Goal: Book appointment/travel/reservation

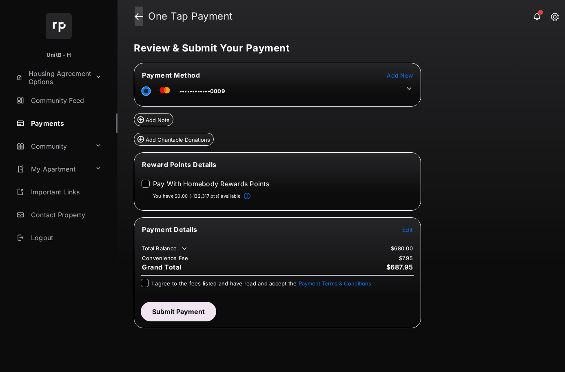
click at [140, 14] on link at bounding box center [139, 17] width 9 height 20
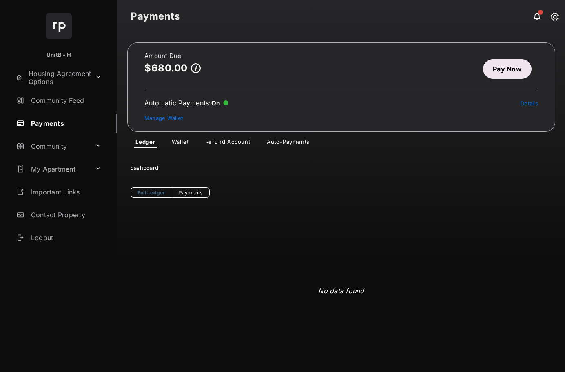
click at [494, 68] on link "Pay Now" at bounding box center [507, 69] width 49 height 20
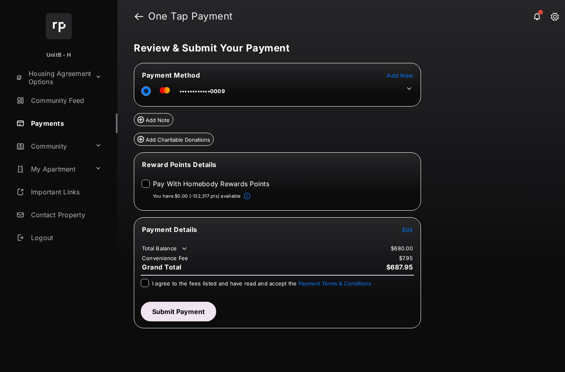
click at [410, 87] on icon at bounding box center [409, 88] width 7 height 7
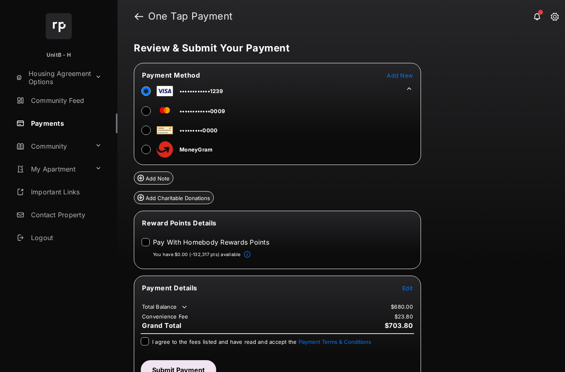
scroll to position [16, 0]
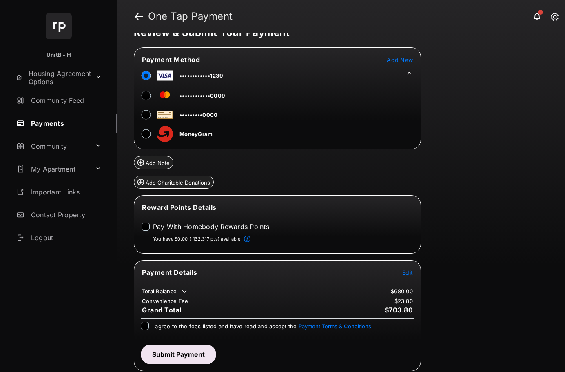
click at [407, 271] on span "Edit" at bounding box center [407, 272] width 11 height 7
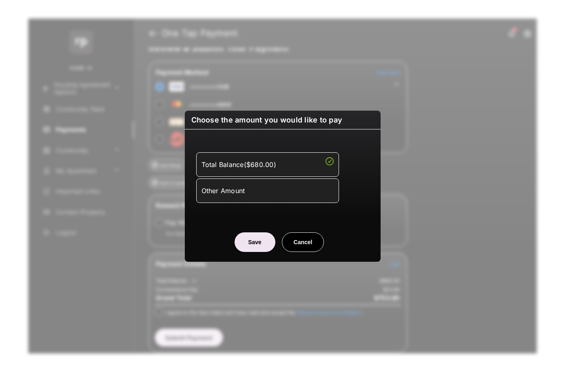
click at [304, 207] on div "Total Balance ( $680.00 ) Other Amount Amount to Pay" at bounding box center [283, 177] width 186 height 77
click at [303, 198] on li "Other Amount" at bounding box center [267, 190] width 143 height 24
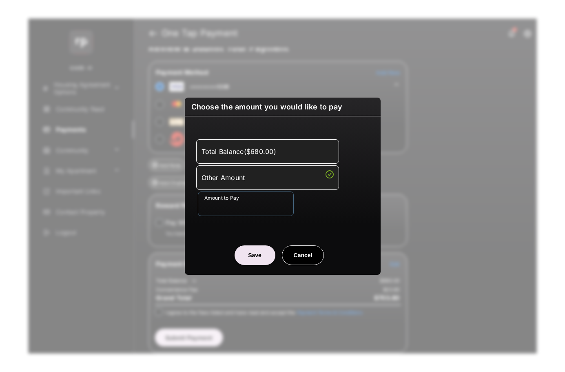
click at [260, 207] on input "Amount to Pay" at bounding box center [246, 203] width 96 height 24
type input "***"
click at [251, 257] on button "Save" at bounding box center [255, 255] width 41 height 20
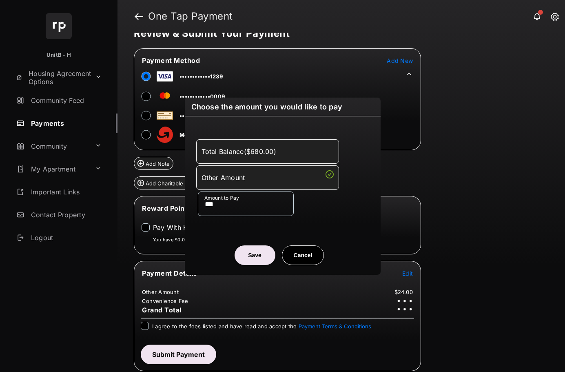
scroll to position [15, 0]
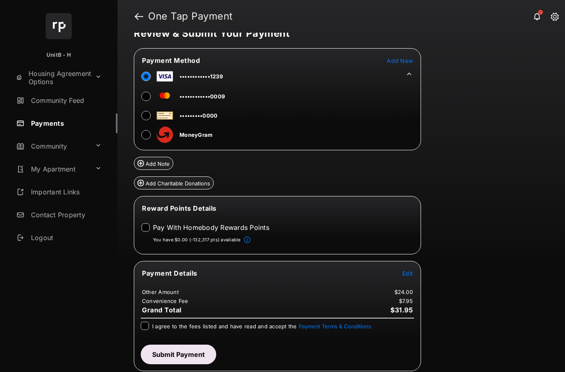
click at [408, 73] on icon at bounding box center [409, 73] width 7 height 7
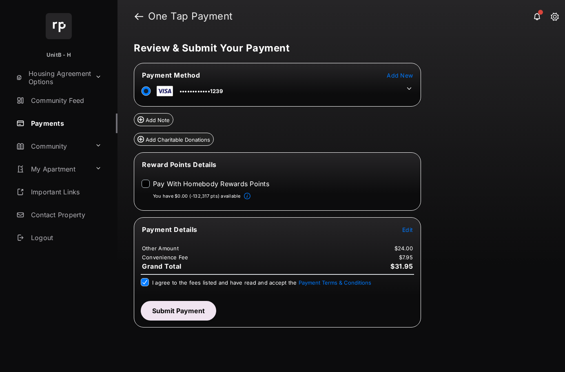
click at [188, 310] on button "Submit Payment" at bounding box center [178, 311] width 75 height 20
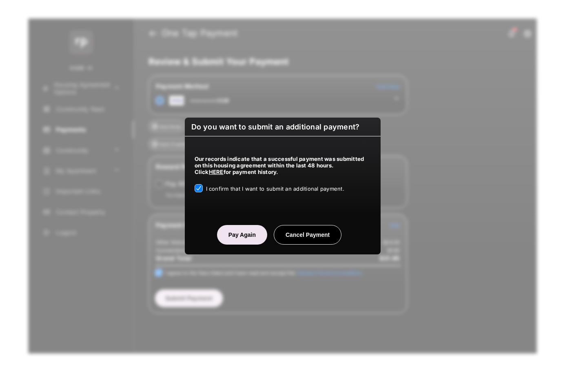
click at [247, 228] on button "Pay Again" at bounding box center [242, 235] width 50 height 20
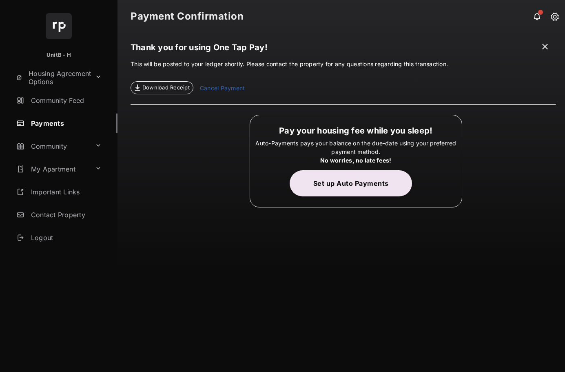
click at [547, 46] on span at bounding box center [545, 47] width 8 height 10
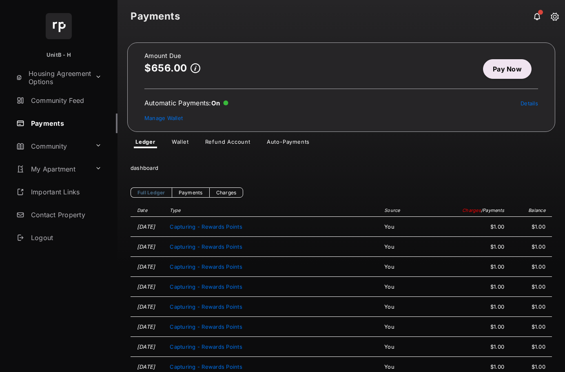
click at [279, 144] on link "Auto-Payments" at bounding box center [288, 143] width 56 height 10
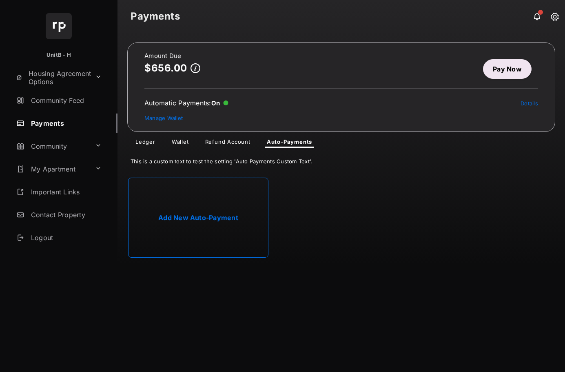
click at [509, 71] on link "Pay Now" at bounding box center [507, 69] width 49 height 20
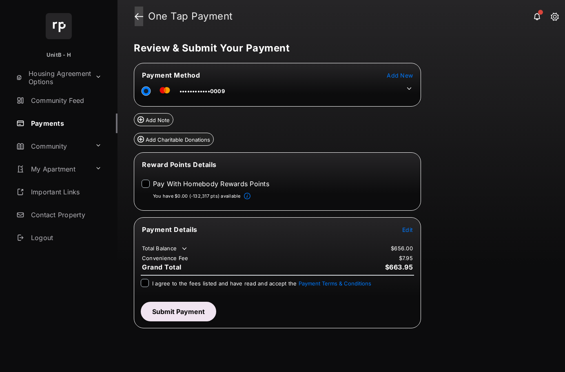
click at [138, 13] on link at bounding box center [139, 17] width 9 height 20
click at [139, 16] on link at bounding box center [139, 17] width 9 height 20
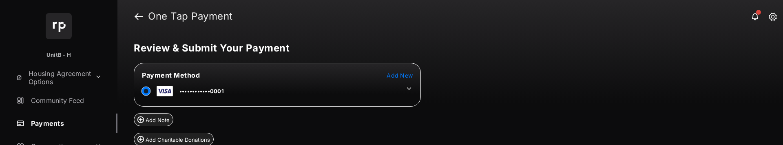
click at [134, 21] on header "One Tap Payment" at bounding box center [451, 16] width 666 height 33
click at [136, 17] on link at bounding box center [139, 17] width 9 height 20
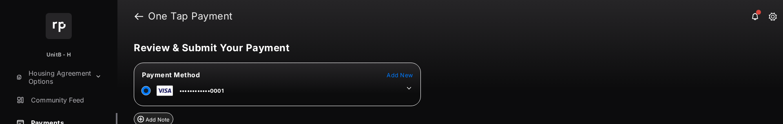
click at [409, 87] on icon at bounding box center [409, 88] width 7 height 7
click at [400, 75] on span "Add New" at bounding box center [400, 75] width 26 height 7
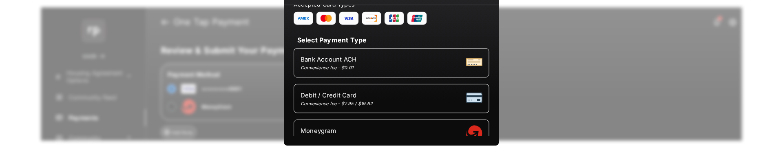
scroll to position [8, 0]
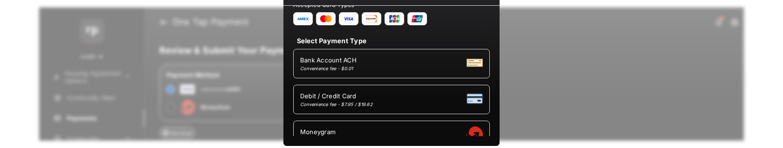
click at [563, 33] on div "Add New Payment Method Accepted Card Types Select Payment Type Bank Account ACH…" at bounding box center [391, 74] width 783 height 148
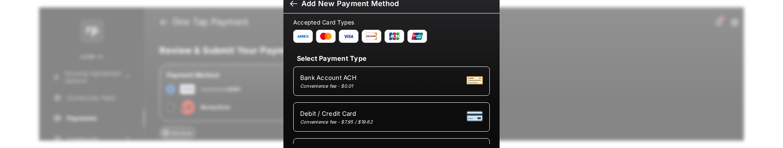
scroll to position [0, 0]
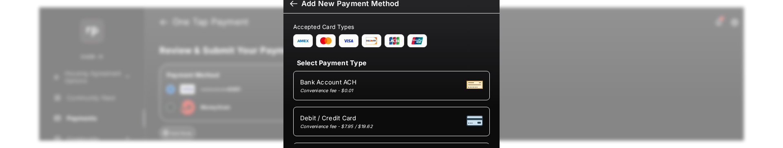
click at [290, 7] on div at bounding box center [293, 4] width 7 height 9
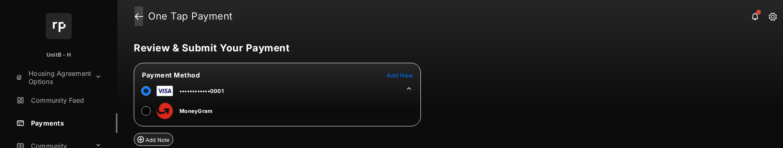
click at [140, 19] on link at bounding box center [139, 17] width 9 height 20
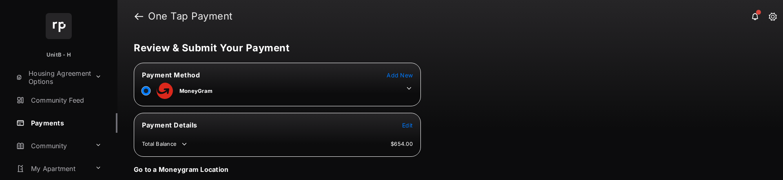
click at [408, 75] on span "Add New" at bounding box center [400, 75] width 26 height 7
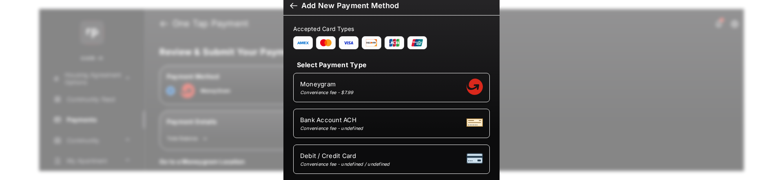
click at [290, 4] on div at bounding box center [293, 6] width 7 height 9
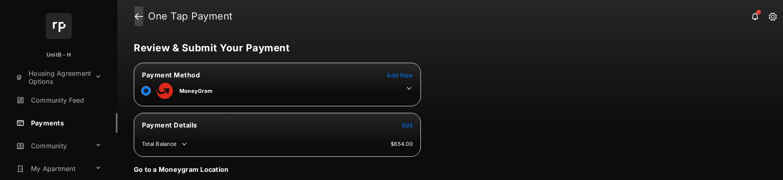
click at [142, 17] on link at bounding box center [139, 17] width 9 height 20
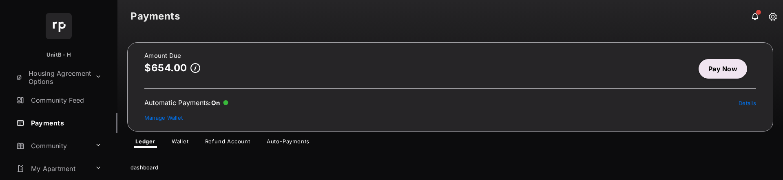
click at [182, 142] on link "Wallet" at bounding box center [180, 143] width 30 height 10
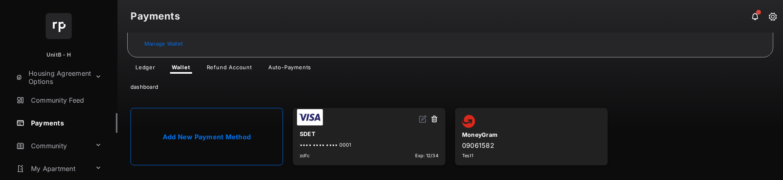
click at [192, 147] on link "Add New Payment Method" at bounding box center [207, 137] width 153 height 58
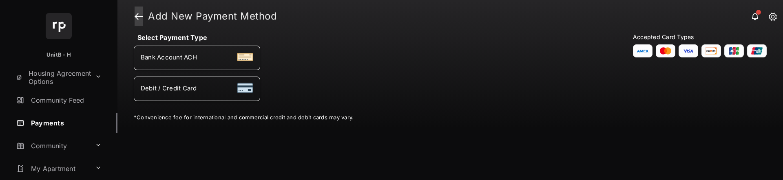
click at [138, 16] on link at bounding box center [139, 17] width 9 height 20
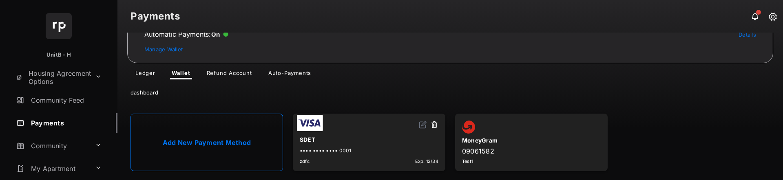
scroll to position [74, 0]
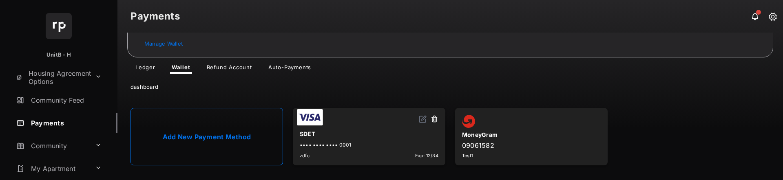
click at [285, 68] on link "Auto-Payments" at bounding box center [290, 69] width 56 height 10
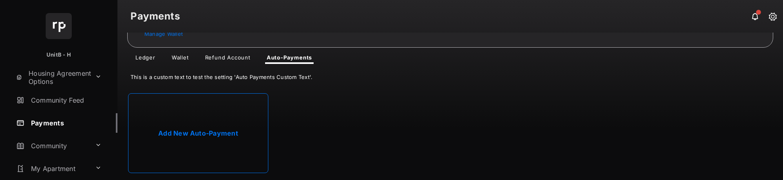
scroll to position [87, 0]
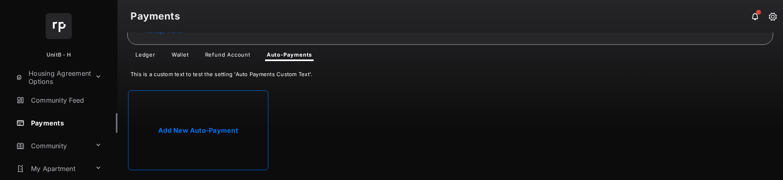
click at [200, 117] on link "Add New Auto-Payment" at bounding box center [198, 131] width 140 height 80
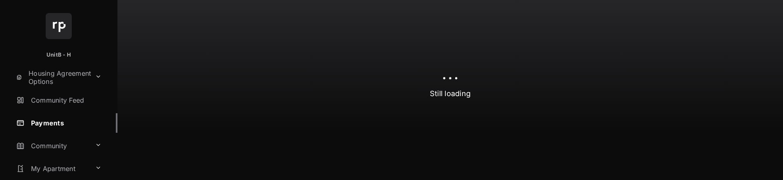
select select "**********"
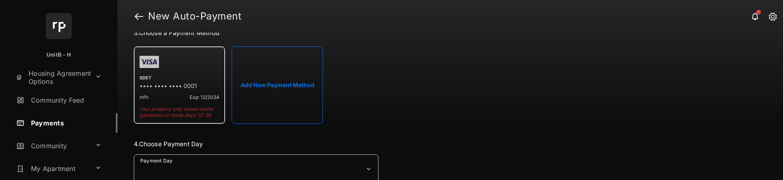
scroll to position [204, 0]
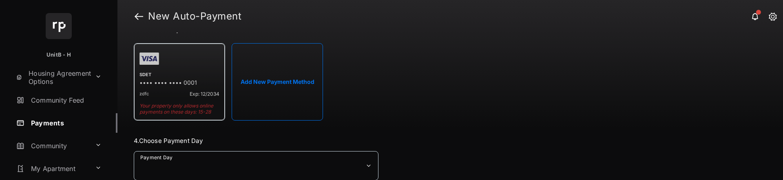
click at [288, 91] on button "Add New Payment Method" at bounding box center [277, 82] width 91 height 78
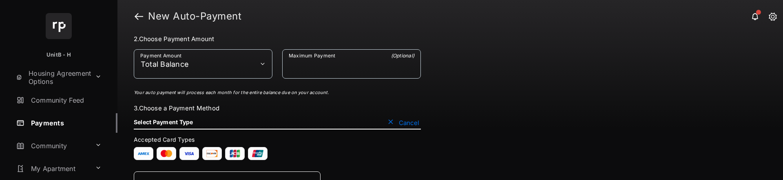
scroll to position [122, 0]
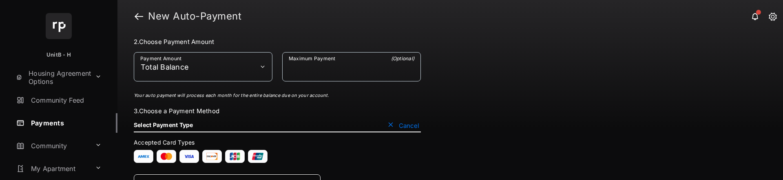
click at [394, 127] on button "Cancel" at bounding box center [403, 126] width 35 height 8
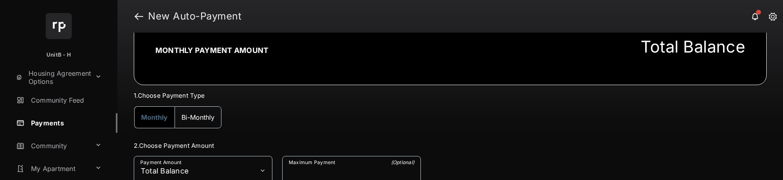
scroll to position [0, 0]
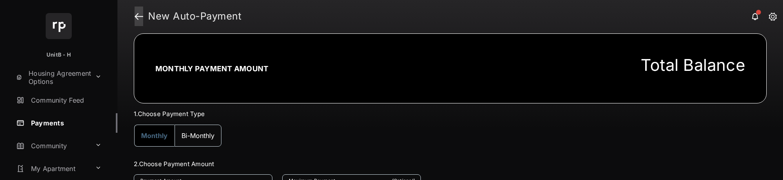
click at [136, 14] on link at bounding box center [139, 17] width 9 height 20
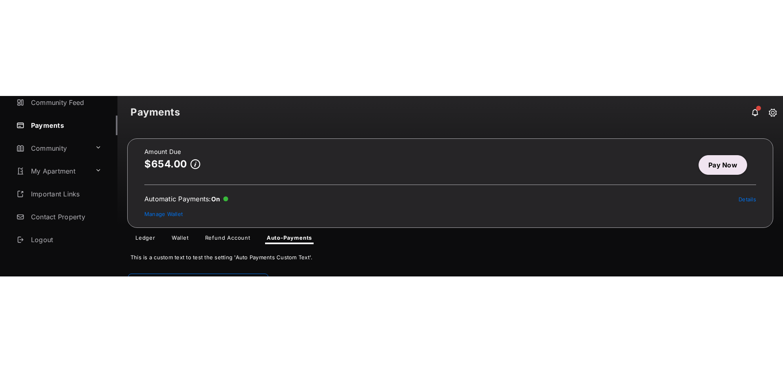
scroll to position [100, 0]
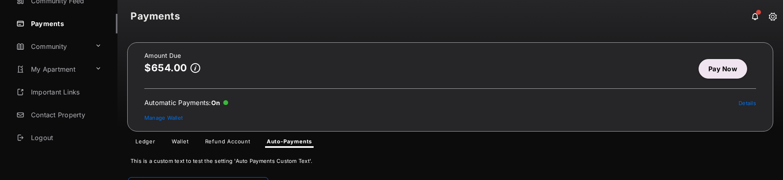
click at [85, 68] on link "My Apartment" at bounding box center [52, 70] width 79 height 20
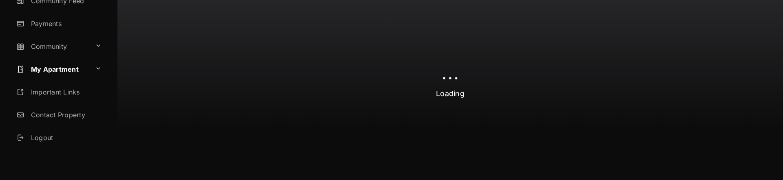
click at [90, 45] on link "Community" at bounding box center [52, 47] width 79 height 20
click at [96, 46] on button at bounding box center [98, 46] width 13 height 14
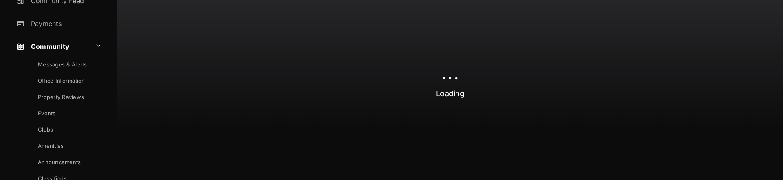
click at [52, 142] on link "Amenities" at bounding box center [66, 146] width 102 height 16
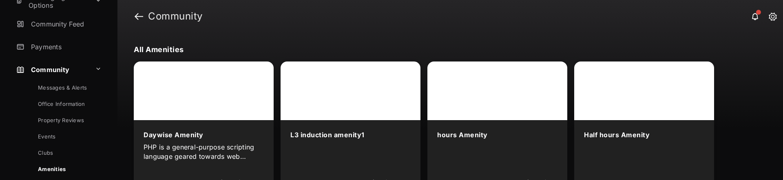
scroll to position [122, 0]
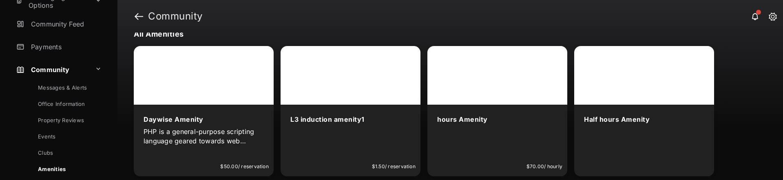
click at [211, 93] on div at bounding box center [204, 75] width 140 height 59
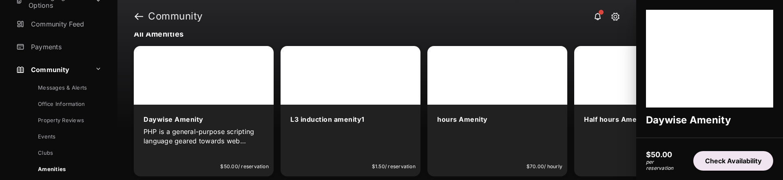
click at [729, 164] on button "Check Availability" at bounding box center [734, 161] width 80 height 20
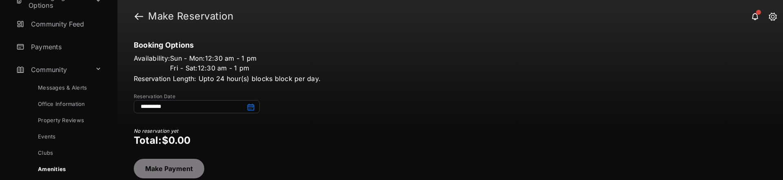
click at [180, 104] on input at bounding box center [197, 106] width 126 height 13
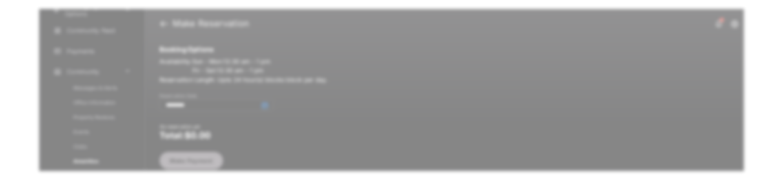
scroll to position [10, 0]
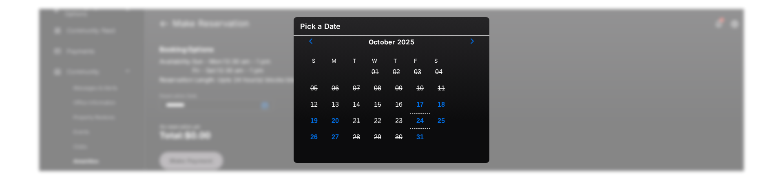
click at [418, 115] on button "24" at bounding box center [420, 121] width 21 height 16
type input "**********"
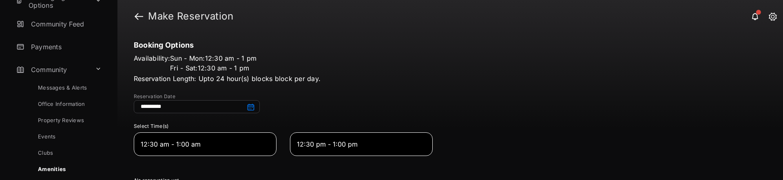
click at [325, 142] on span "12:30 pm - 1:00 pm" at bounding box center [355, 145] width 116 height 10
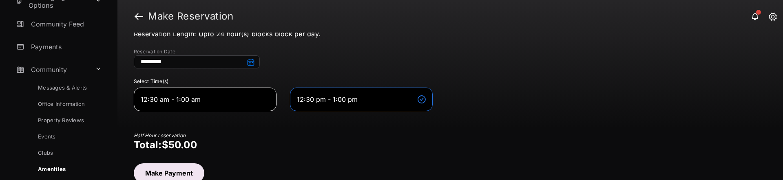
scroll to position [49, 0]
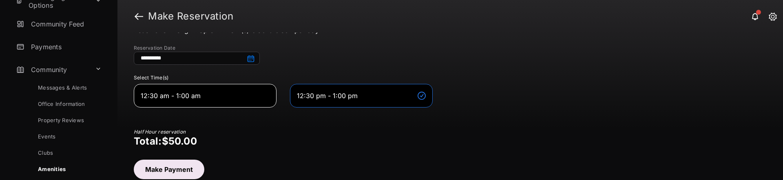
click at [180, 166] on button "Make Payment" at bounding box center [169, 170] width 71 height 20
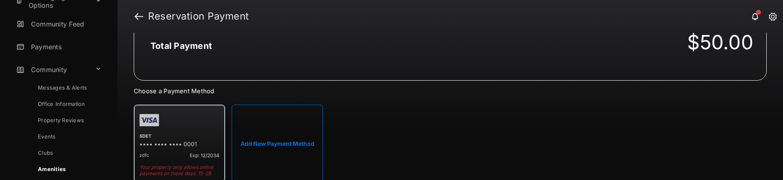
scroll to position [11, 0]
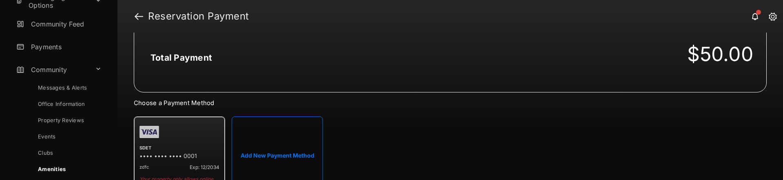
click at [280, 137] on button "Add New Payment Method" at bounding box center [277, 156] width 91 height 78
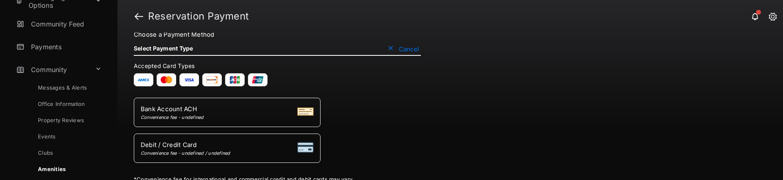
scroll to position [84, 0]
